Goal: Information Seeking & Learning: Learn about a topic

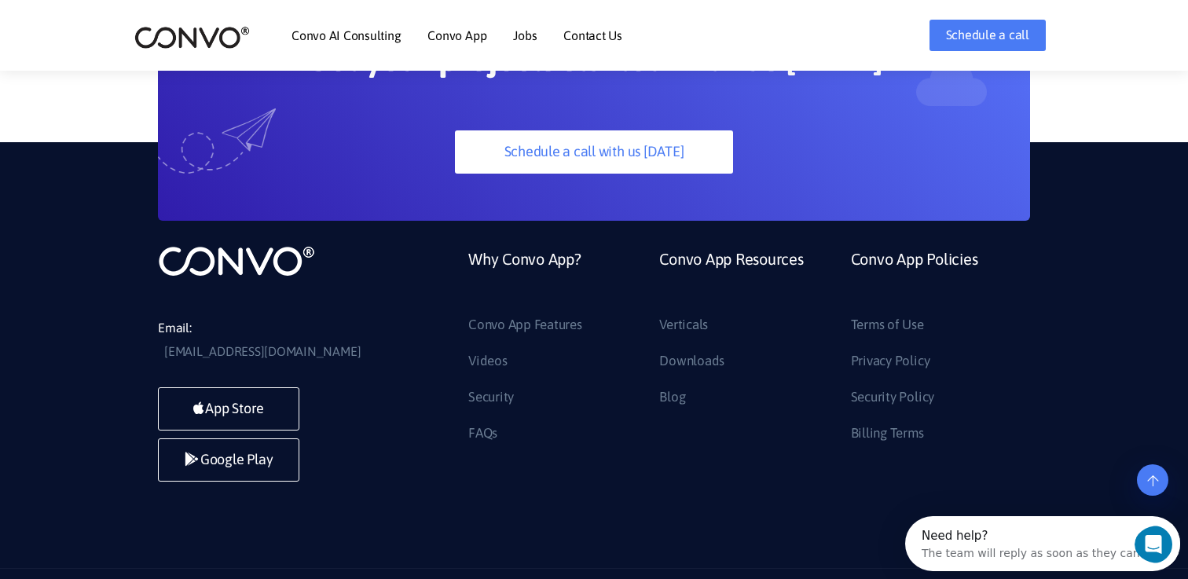
scroll to position [4279, 0]
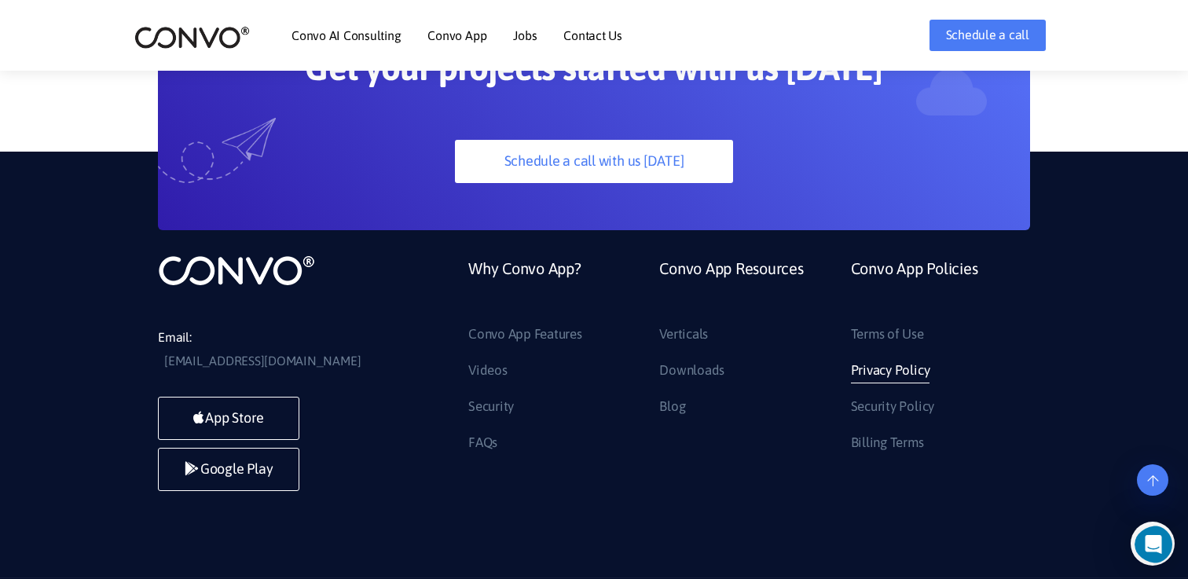
click at [883, 358] on link "Privacy Policy" at bounding box center [890, 370] width 79 height 25
